Goal: Task Accomplishment & Management: Use online tool/utility

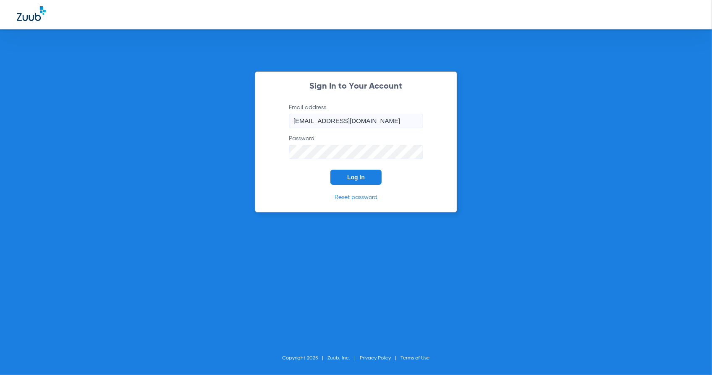
click at [360, 174] on span "Log In" at bounding box center [356, 177] width 18 height 7
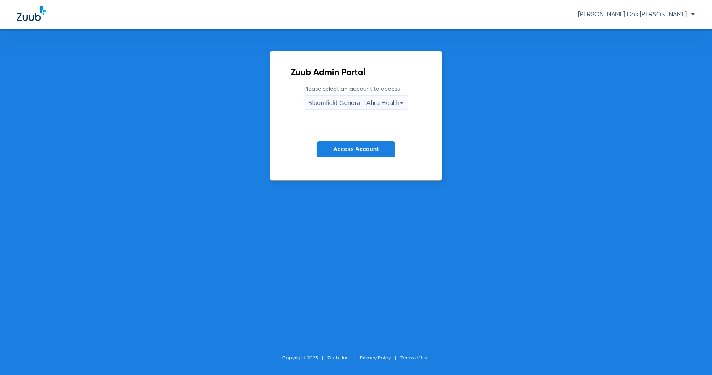
click at [359, 144] on button "Access Account" at bounding box center [355, 149] width 79 height 16
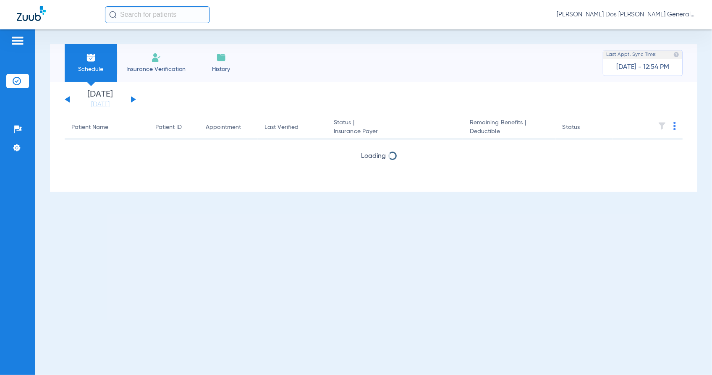
click at [160, 65] on span "Insurance Verification" at bounding box center [155, 69] width 65 height 8
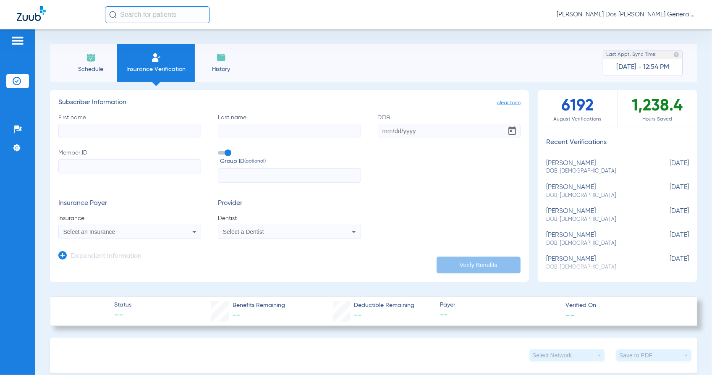
click at [114, 162] on input "Member ID" at bounding box center [129, 166] width 143 height 14
paste input "102336228886"
type input "102336228886"
click at [94, 126] on input "First name" at bounding box center [129, 131] width 143 height 14
type input "ANITA"
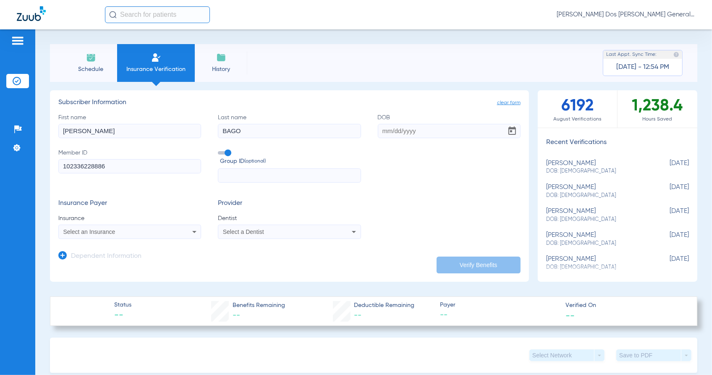
type input "BAGO"
type input "05/12/2005"
click at [175, 234] on div "Select an Insurance" at bounding box center [130, 232] width 142 height 10
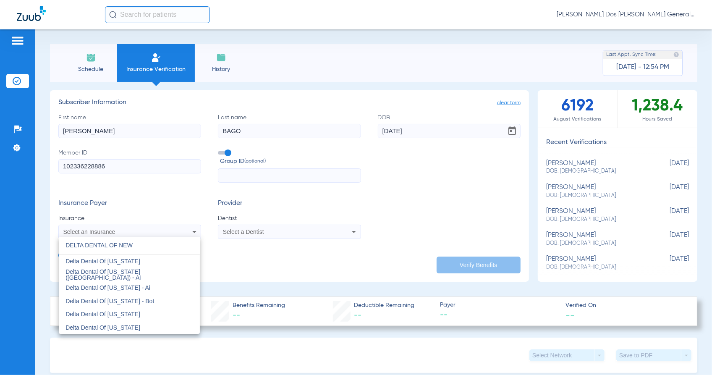
drag, startPoint x: 171, startPoint y: 248, endPoint x: 171, endPoint y: 257, distance: 8.4
click at [171, 251] on input "DELTA DENTAL OF NEW" at bounding box center [129, 245] width 141 height 17
type input "DELTA DENTAL OF NEW"
click at [171, 259] on mat-option "Delta Dental Of New Jersey" at bounding box center [129, 260] width 141 height 13
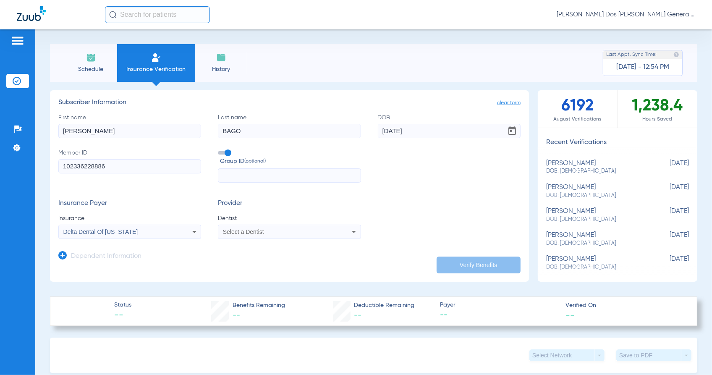
click at [254, 233] on span "Select a Dentist" at bounding box center [243, 231] width 41 height 7
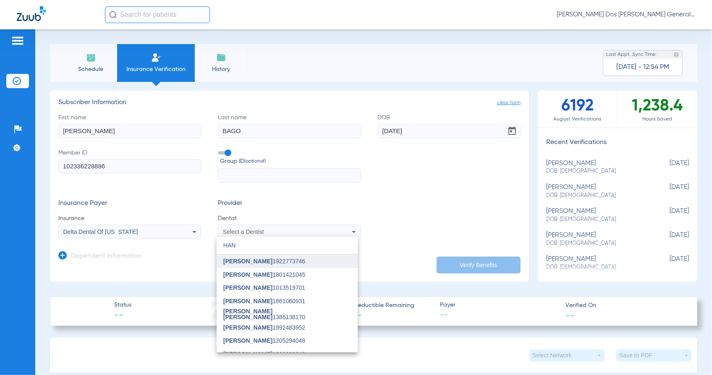
type input "HAN"
click at [258, 265] on mat-option "Han Kim 1922773746" at bounding box center [287, 260] width 141 height 13
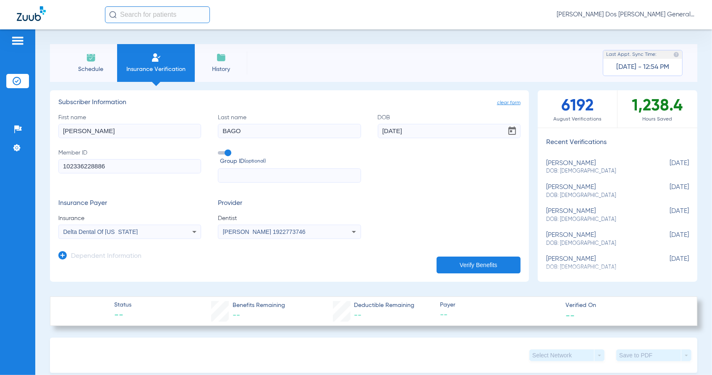
click at [447, 262] on button "Verify Benefits" at bounding box center [479, 264] width 84 height 17
